Goal: Find contact information: Find contact information

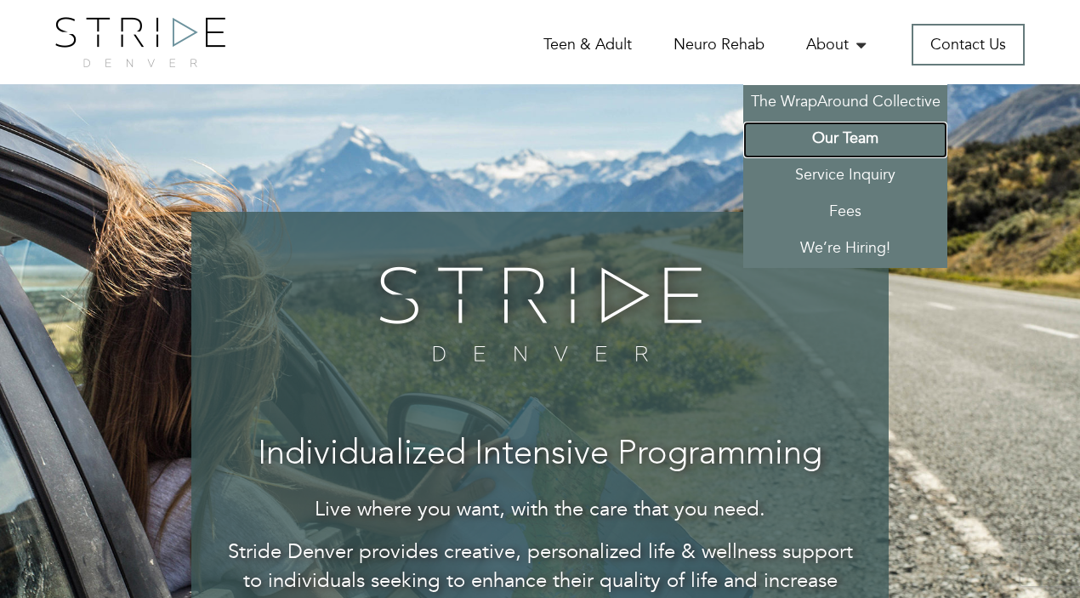
click at [836, 141] on link "Our Team" at bounding box center [845, 140] width 204 height 37
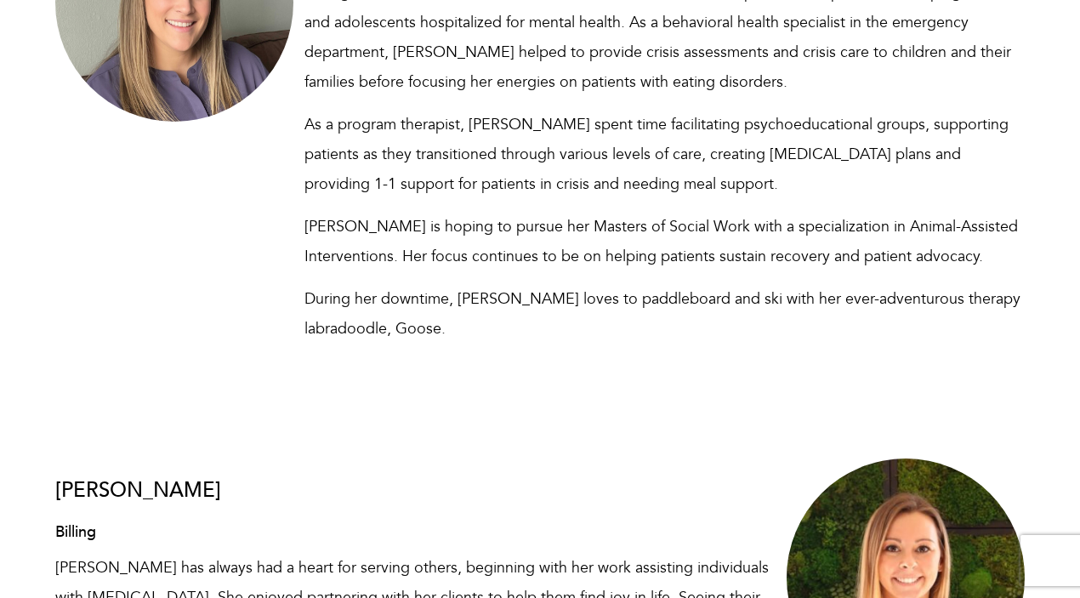
scroll to position [12403, 0]
drag, startPoint x: 564, startPoint y: 227, endPoint x: 562, endPoint y: 425, distance: 198.2
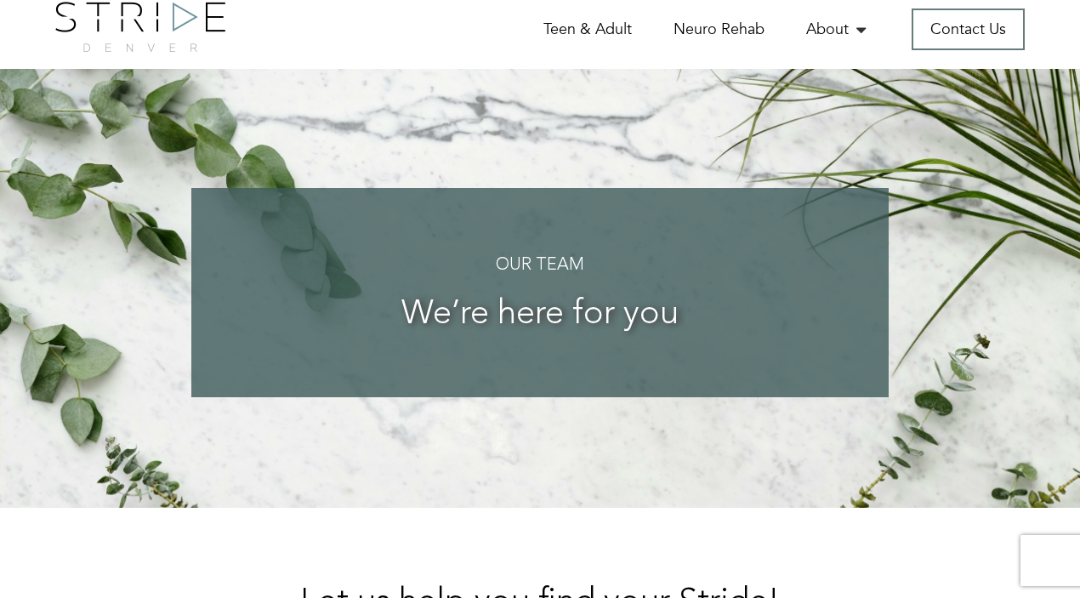
scroll to position [0, 0]
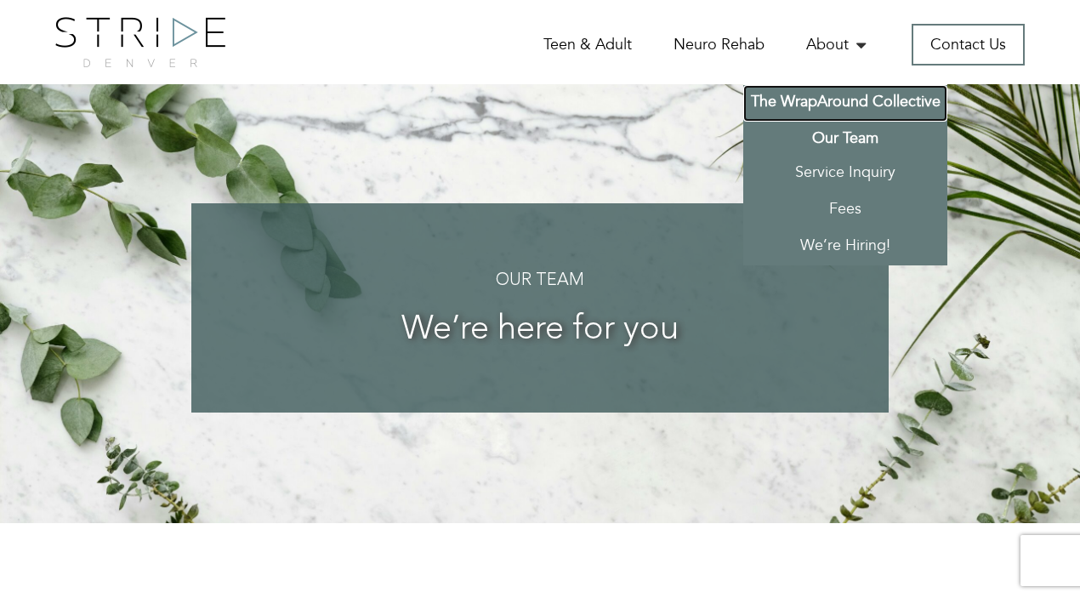
click at [802, 99] on link "The WrapAround Collective" at bounding box center [845, 103] width 204 height 37
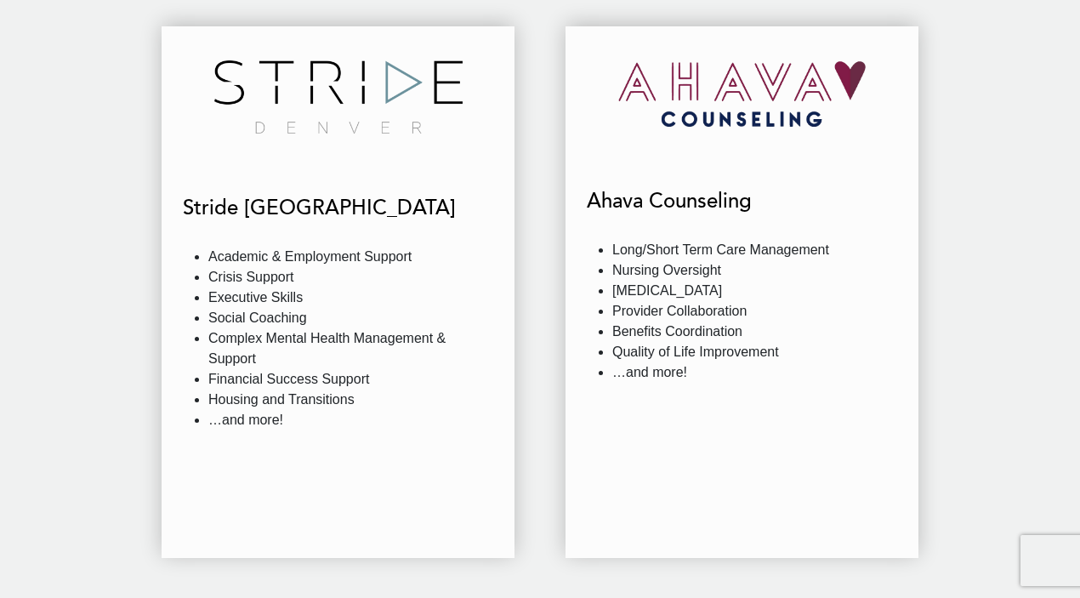
scroll to position [1623, 0]
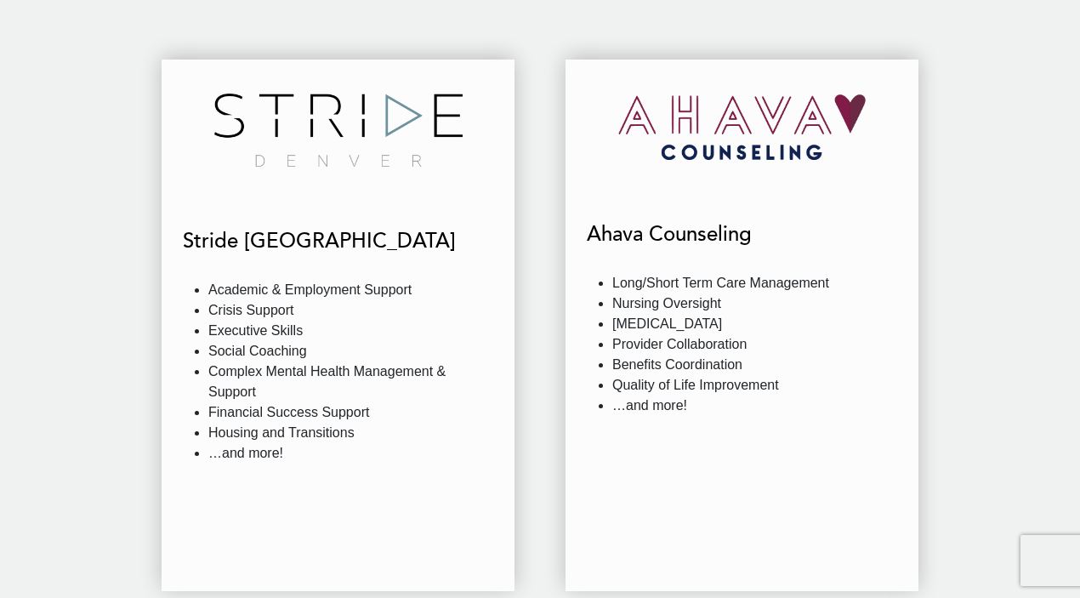
click at [705, 156] on img at bounding box center [742, 127] width 248 height 100
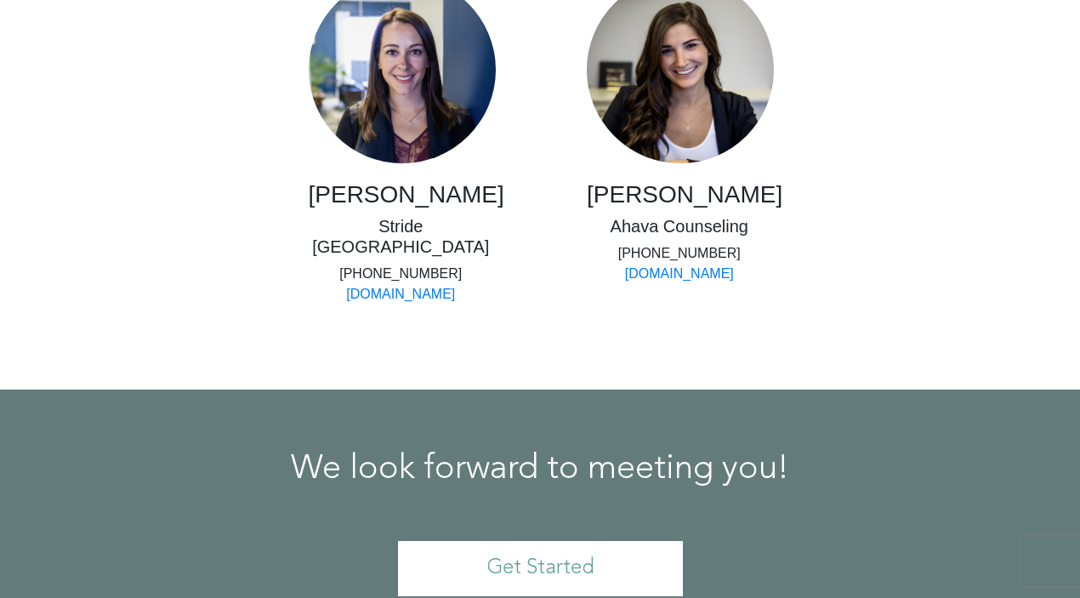
scroll to position [3345, 0]
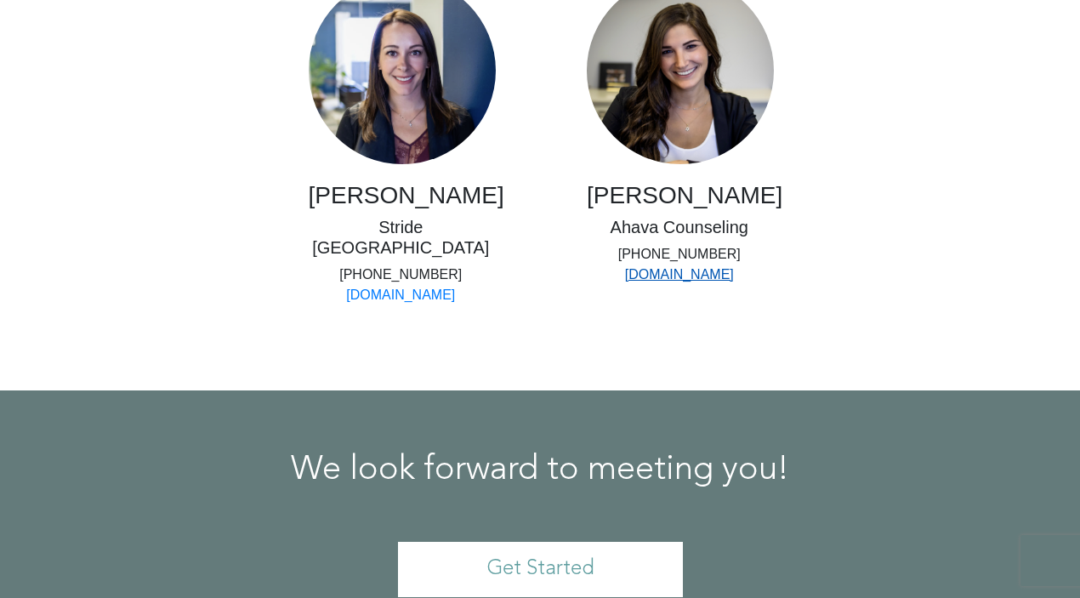
click at [651, 282] on link "[DOMAIN_NAME]" at bounding box center [679, 274] width 109 height 14
